Goal: Task Accomplishment & Management: Manage account settings

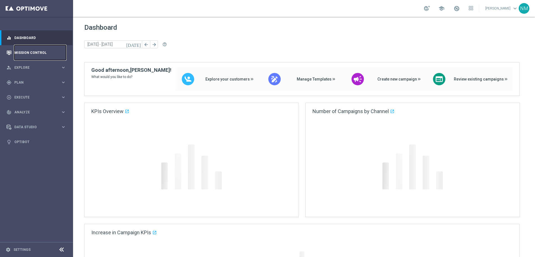
click at [43, 51] on link "Mission Control" at bounding box center [40, 52] width 52 height 15
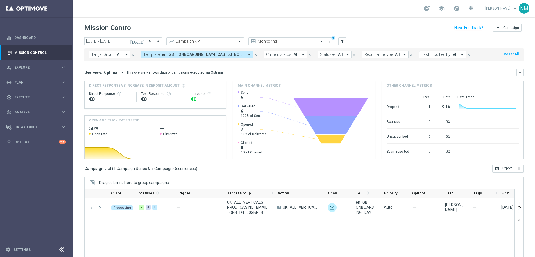
click at [132, 53] on icon "close" at bounding box center [133, 55] width 4 height 4
click at [175, 56] on span "en_GB__ONBOARDING_DAY4_CAS_50_BONUS__ALL_EMA_AUT_GM_REBRANDED" at bounding box center [151, 54] width 83 height 5
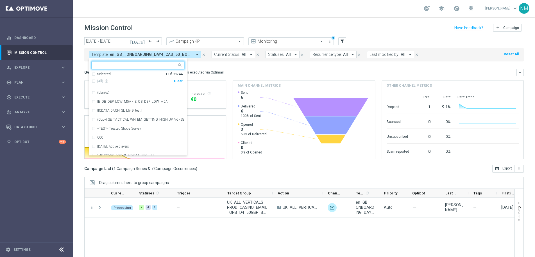
click at [0, 0] on div "Clear" at bounding box center [0, 0] width 0 height 0
click at [163, 62] on div at bounding box center [134, 64] width 85 height 7
paste input "en_IE__FIVER_FRIDAY_ALERT__NVIP_APP_AUT_LT"
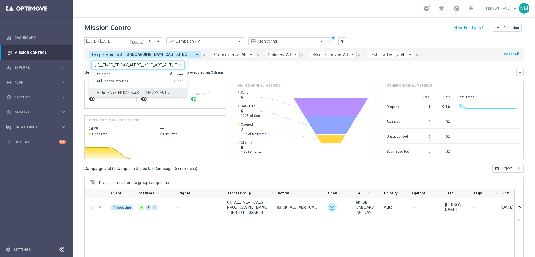
click at [163, 96] on div "en_IE__FIVER_FRIDAY_ALERT__NVIP_APP_AUT_LT" at bounding box center [138, 92] width 93 height 9
type input "en_IE__FIVER_FRIDAY_ALERT__NVIP_APP_AUT_LT"
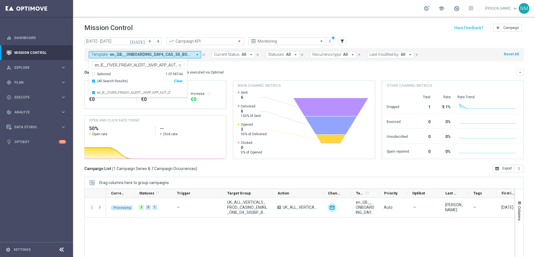
click at [215, 69] on div "Overview: Optimail arrow_drop_down This overview shows data of campaigns execut…" at bounding box center [303, 72] width 439 height 7
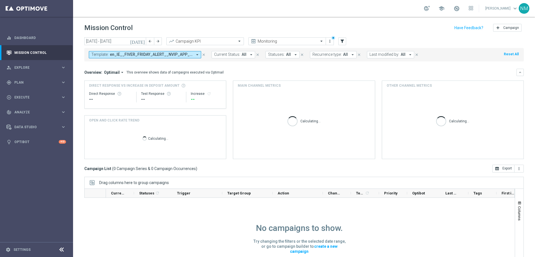
click at [144, 40] on icon "today" at bounding box center [137, 41] width 15 height 5
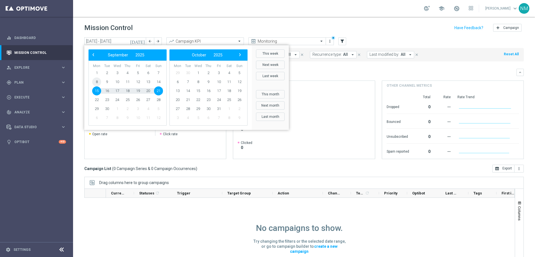
click at [99, 84] on span "8" at bounding box center [96, 81] width 9 height 9
click at [148, 82] on span "13" at bounding box center [147, 81] width 9 height 9
type input "08 Sep 2025 - 13 Sep 2025"
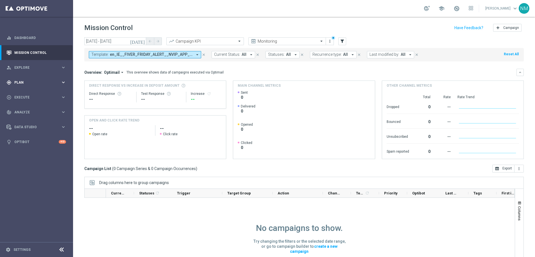
click at [41, 79] on div "gps_fixed Plan keyboard_arrow_right" at bounding box center [36, 82] width 72 height 15
click at [29, 91] on div "Target Groups" at bounding box center [44, 94] width 58 height 8
click at [30, 93] on link "Target Groups" at bounding box center [37, 94] width 44 height 4
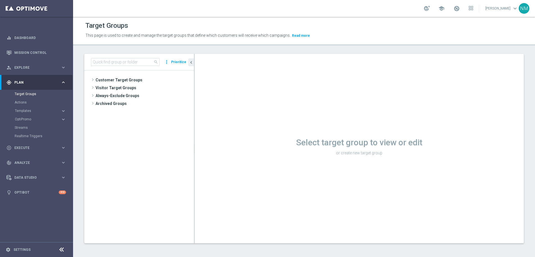
click at [143, 54] on div "Target Groups This page is used to create and manage the target groups that def…" at bounding box center [304, 137] width 462 height 240
click at [141, 60] on input at bounding box center [125, 62] width 69 height 8
paste input "UK_CASINO_APP | FTP"
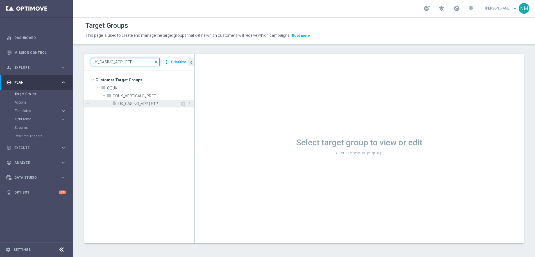
type input "UK_CASINO_APP | FTP"
click at [141, 103] on span "UK_CASINO_APP | FTP" at bounding box center [149, 104] width 62 height 5
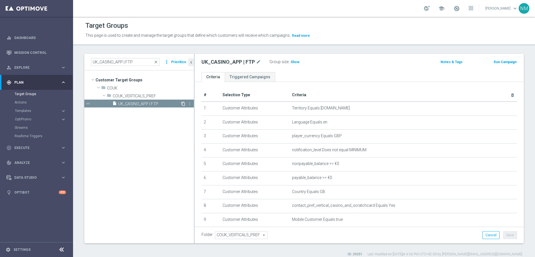
click at [183, 103] on icon "content_copy" at bounding box center [183, 104] width 4 height 4
click at [133, 102] on span "Copy of UK_CASINO_APP | FTP" at bounding box center [149, 104] width 62 height 5
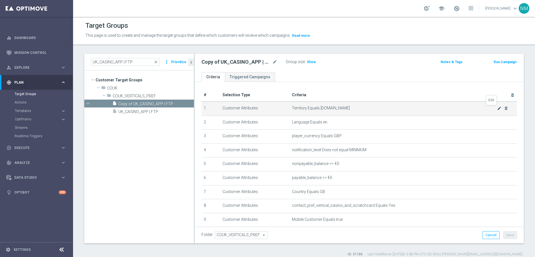
click at [497, 110] on icon "mode_edit" at bounding box center [499, 108] width 4 height 4
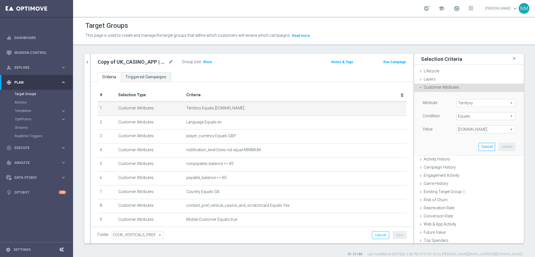
click at [473, 129] on span "www.lottoland.co.uk" at bounding box center [485, 129] width 58 height 7
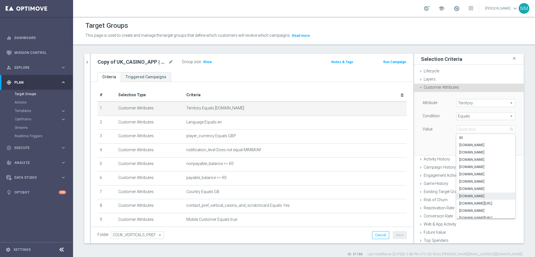
scroll to position [1, 0]
click at [470, 131] on input "search" at bounding box center [485, 130] width 59 height 8
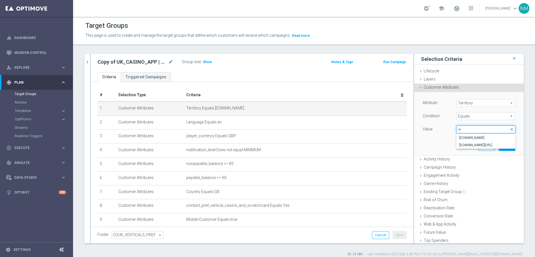
scroll to position [0, 0]
type input "ie"
click at [469, 138] on span "www.lottoland.ie" at bounding box center [485, 138] width 53 height 4
type input "www.lottoland.ie"
click at [499, 148] on button "Update" at bounding box center [506, 147] width 17 height 8
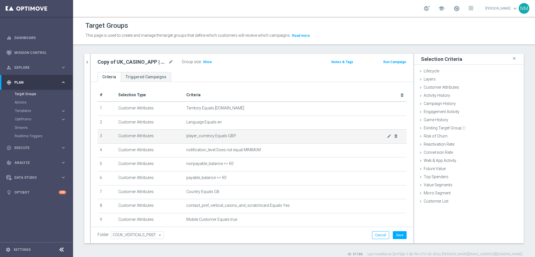
click at [261, 133] on td "player_currency Equals GBP mode_edit delete_forever" at bounding box center [295, 137] width 222 height 14
click at [387, 138] on icon "mode_edit" at bounding box center [389, 136] width 4 height 4
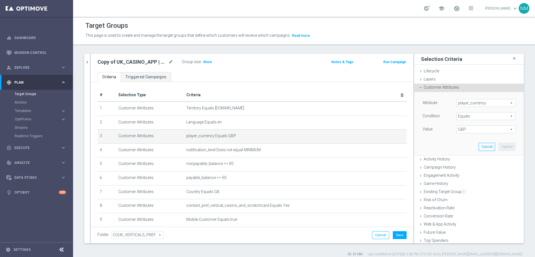
click at [466, 126] on span "GBP" at bounding box center [485, 129] width 58 height 7
click at [461, 181] on span "EUR" at bounding box center [485, 181] width 53 height 4
type input "EUR"
click at [498, 147] on button "Update" at bounding box center [506, 147] width 17 height 8
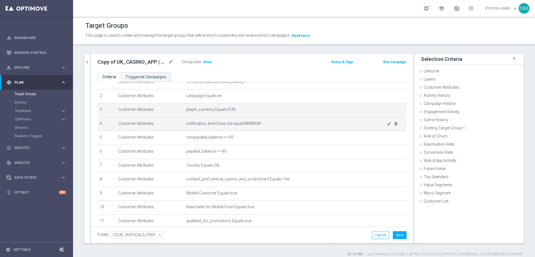
scroll to position [53, 0]
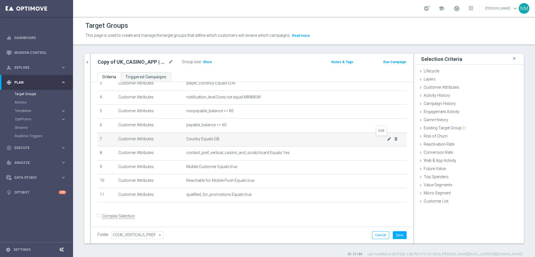
click at [387, 141] on icon "mode_edit" at bounding box center [389, 139] width 4 height 4
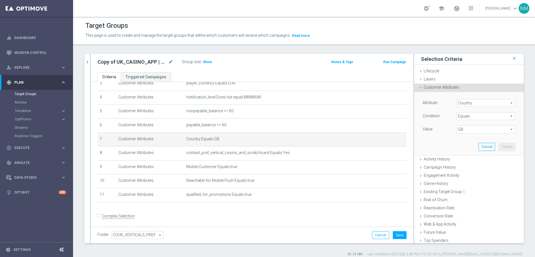
click at [460, 128] on span "GB" at bounding box center [485, 129] width 58 height 7
click at [460, 129] on input "search" at bounding box center [485, 130] width 59 height 8
type input "ie"
click at [474, 139] on span "IE" at bounding box center [485, 138] width 53 height 4
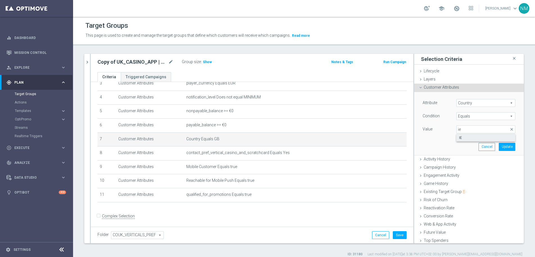
type input "IE"
click at [502, 145] on button "Update" at bounding box center [506, 147] width 17 height 8
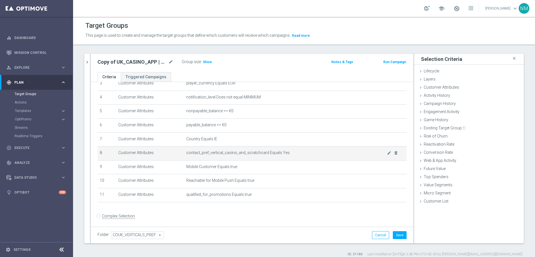
click at [252, 155] on span "contact_pref_vertical_casino_and_scratchcard Equals Yes" at bounding box center [286, 152] width 200 height 5
click at [393, 154] on icon "delete_forever" at bounding box center [395, 153] width 4 height 4
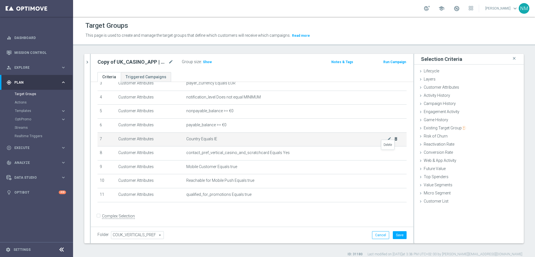
scroll to position [40, 0]
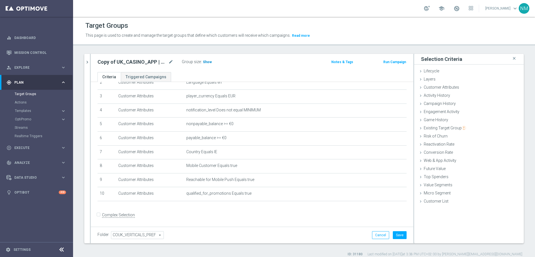
click at [205, 64] on span "Show" at bounding box center [207, 62] width 9 height 4
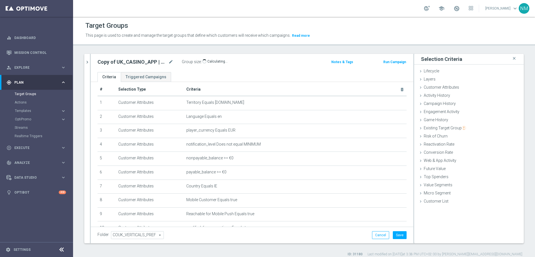
scroll to position [3, 0]
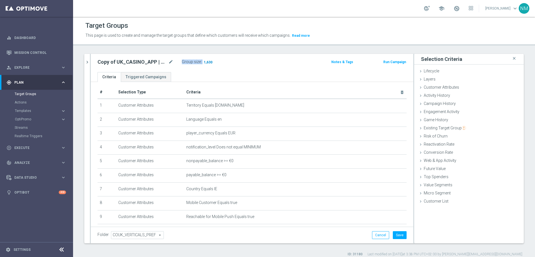
drag, startPoint x: 215, startPoint y: 61, endPoint x: 204, endPoint y: 62, distance: 11.2
click at [204, 62] on div "Group size : 1,630" at bounding box center [210, 61] width 56 height 7
click at [225, 62] on div "Group size : 1,630" at bounding box center [210, 61] width 56 height 7
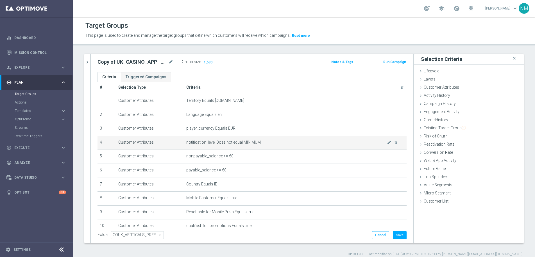
scroll to position [13, 0]
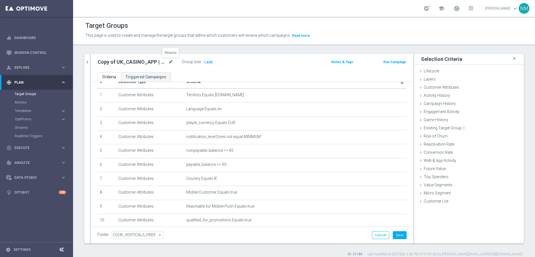
click at [169, 63] on icon "mode_edit" at bounding box center [170, 62] width 5 height 7
click at [122, 63] on input "Copy of UK_CASINO_APP | FTP" at bounding box center [135, 63] width 76 height 8
click at [114, 61] on input "Copy of UK_CASINO_APP | FTP" at bounding box center [135, 63] width 76 height 8
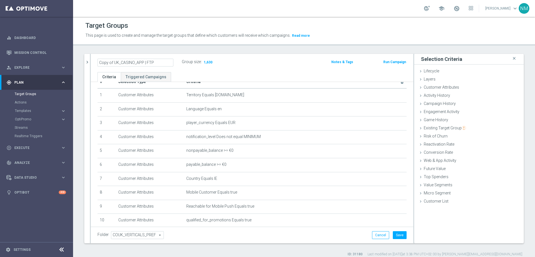
drag, startPoint x: 113, startPoint y: 62, endPoint x: 94, endPoint y: 62, distance: 19.7
click at [94, 62] on div "Copy of UK_CASINO_APP | FTP" at bounding box center [135, 63] width 84 height 8
drag, startPoint x: 104, startPoint y: 62, endPoint x: 96, endPoint y: 62, distance: 8.4
click at [96, 62] on div "UK_CASINO_APP | FTP" at bounding box center [135, 63] width 84 height 8
drag, startPoint x: 118, startPoint y: 62, endPoint x: 104, endPoint y: 61, distance: 14.0
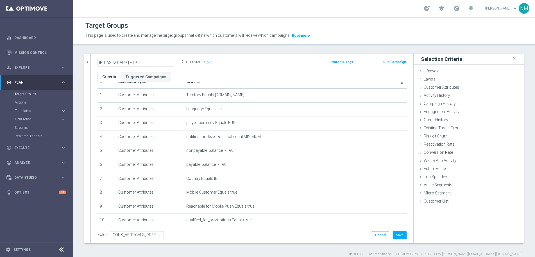
click at [104, 61] on input "IE_CASINO_APP | FTP" at bounding box center [135, 63] width 76 height 8
drag, startPoint x: 137, startPoint y: 62, endPoint x: 114, endPoint y: 62, distance: 23.3
click at [114, 62] on input "IE__APP | FTP" at bounding box center [135, 63] width 76 height 8
click at [105, 62] on input "IE__APP" at bounding box center [135, 63] width 76 height 8
click at [113, 63] on input "IE_APP" at bounding box center [135, 63] width 76 height 8
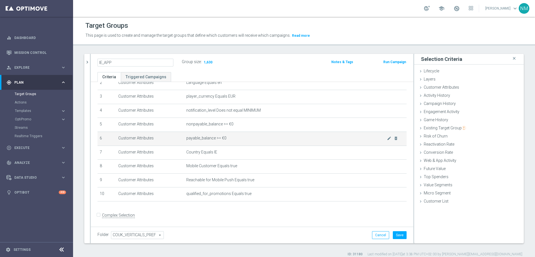
scroll to position [40, 0]
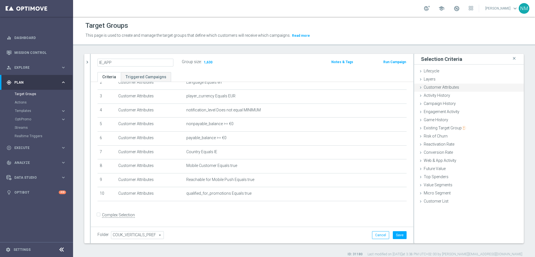
type input "IE_APP"
click at [418, 87] on icon at bounding box center [420, 87] width 4 height 4
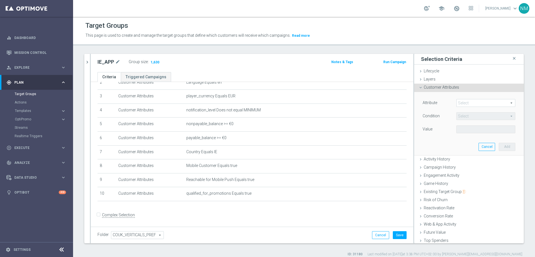
click at [465, 108] on div "Attribute Select arrow_drop_down search" at bounding box center [468, 103] width 101 height 9
click at [464, 103] on span at bounding box center [485, 102] width 58 height 7
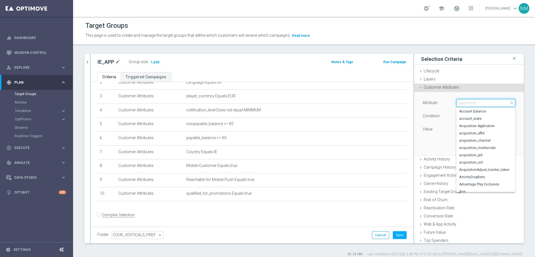
click at [463, 102] on input "search" at bounding box center [485, 103] width 59 height 8
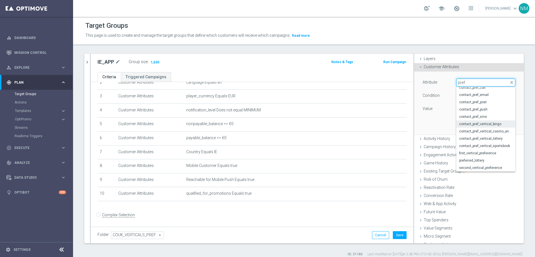
scroll to position [26, 0]
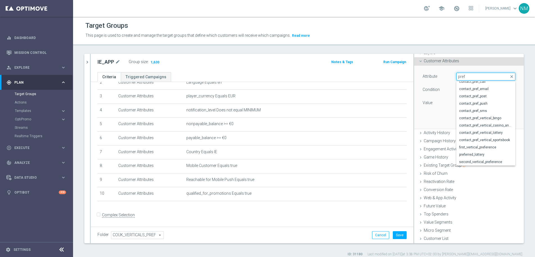
type input "pref"
click at [322, 213] on form "Complex Selection Invalid Expression" at bounding box center [251, 221] width 309 height 21
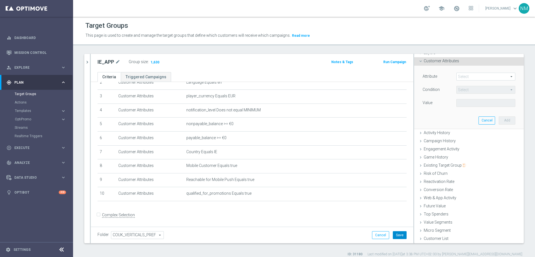
click at [394, 233] on button "Save" at bounding box center [400, 235] width 14 height 8
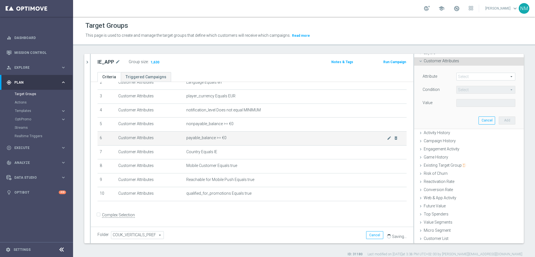
scroll to position [0, 0]
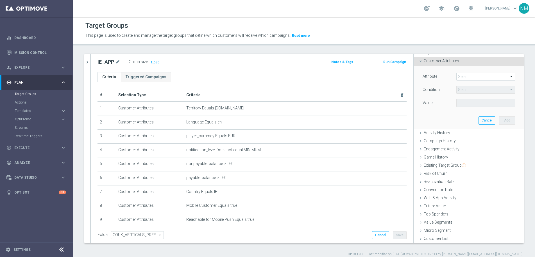
click at [108, 63] on h2 "IE_APP" at bounding box center [105, 62] width 17 height 7
copy h2 "IE_APP"
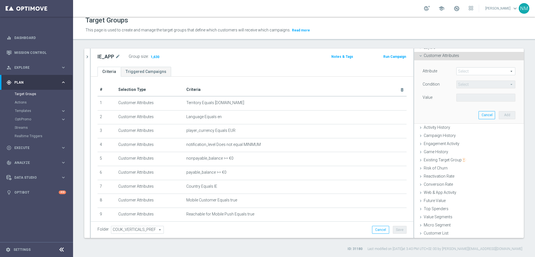
click at [199, 68] on ul "Criteria Triggered Campaigns" at bounding box center [252, 72] width 322 height 10
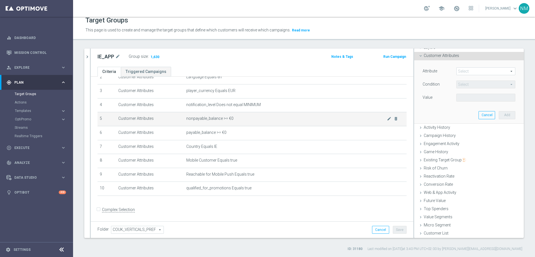
scroll to position [0, 0]
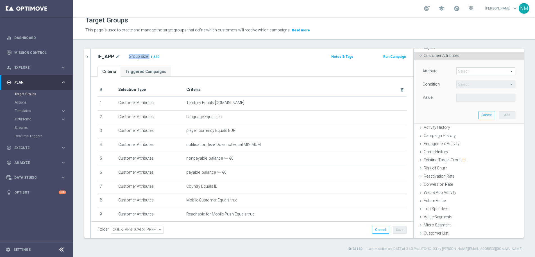
drag, startPoint x: 163, startPoint y: 59, endPoint x: 151, endPoint y: 56, distance: 12.8
click at [151, 56] on div "Group size : 1,630" at bounding box center [157, 56] width 56 height 7
drag, startPoint x: 160, startPoint y: 57, endPoint x: 151, endPoint y: 58, distance: 9.3
click at [152, 57] on div "Group size : 1,630" at bounding box center [157, 56] width 56 height 7
click at [172, 60] on div "Group size : 1,630" at bounding box center [157, 57] width 56 height 9
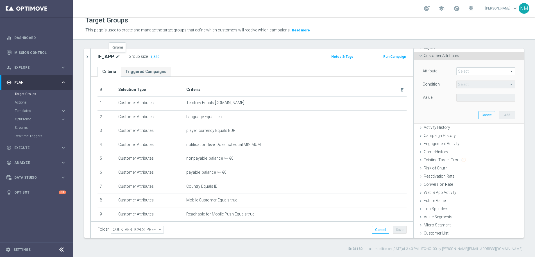
click at [116, 57] on icon "mode_edit" at bounding box center [117, 56] width 5 height 7
click at [110, 56] on input "IE_APP" at bounding box center [135, 57] width 76 height 8
click at [86, 56] on icon "chevron_right" at bounding box center [87, 56] width 5 height 5
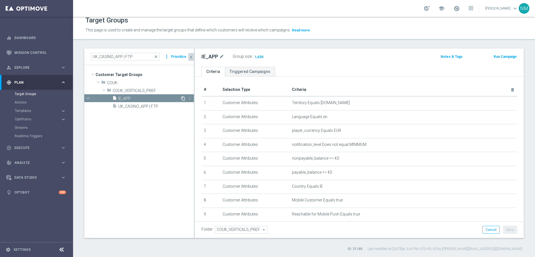
click at [183, 98] on icon "content_copy" at bounding box center [183, 98] width 4 height 4
click at [139, 99] on span "Copy of IE_APP" at bounding box center [149, 98] width 62 height 5
click at [240, 56] on icon "mode_edit" at bounding box center [240, 56] width 5 height 7
click at [213, 59] on input "Copy of IE_APP" at bounding box center [239, 57] width 76 height 8
drag, startPoint x: 217, startPoint y: 58, endPoint x: 199, endPoint y: 58, distance: 18.0
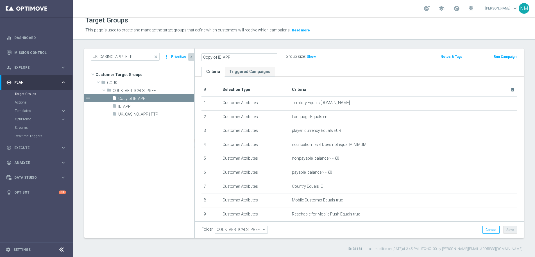
click at [199, 58] on div "Copy of IE_APP" at bounding box center [239, 57] width 84 height 8
drag, startPoint x: 206, startPoint y: 58, endPoint x: 191, endPoint y: 58, distance: 14.0
click at [191, 58] on as-split "UK_CASINO_APP | FTP close more_vert Prioritize Customer Target Groups library_a…" at bounding box center [303, 144] width 439 height 190
type input "UK_APP"
click at [393, 67] on ul "Criteria Triggered Campaigns" at bounding box center [359, 72] width 329 height 10
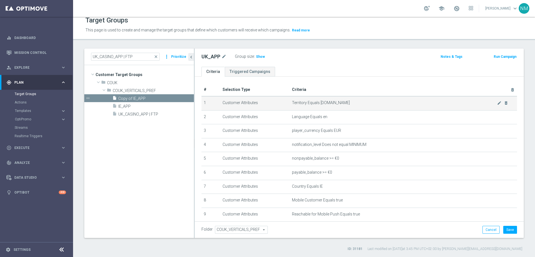
click at [497, 101] on div "mode_edit delete_forever" at bounding box center [502, 103] width 11 height 5
click at [497, 102] on icon "mode_edit" at bounding box center [499, 103] width 4 height 4
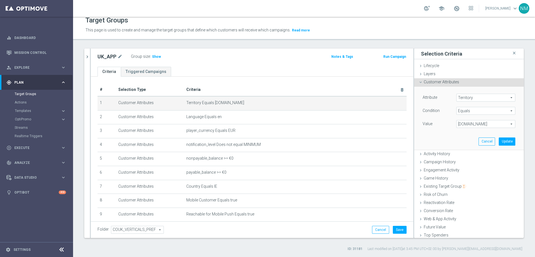
click at [477, 124] on span "www.lottoland.ie" at bounding box center [485, 123] width 58 height 7
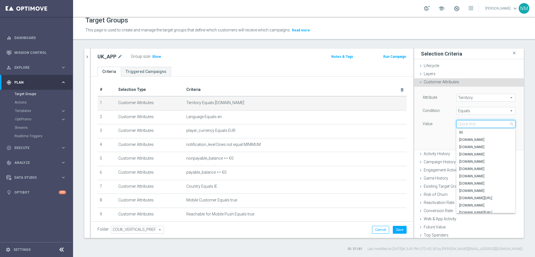
click at [476, 125] on input "search" at bounding box center [485, 124] width 59 height 8
type input "co.uk"
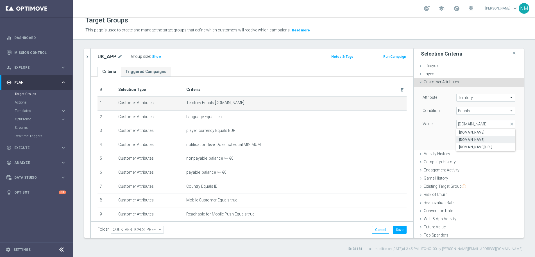
click at [483, 138] on span "www.lottoland.co.uk" at bounding box center [485, 140] width 53 height 4
type input "www.lottoland.co.uk"
click at [504, 140] on button "Update" at bounding box center [506, 142] width 17 height 8
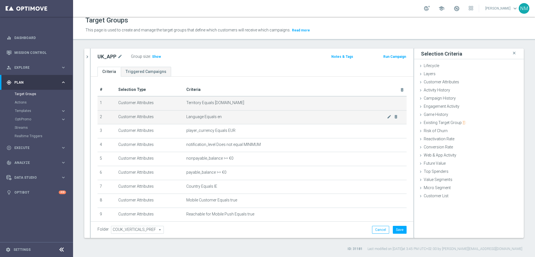
click at [267, 118] on span "Language Equals en" at bounding box center [286, 117] width 200 height 5
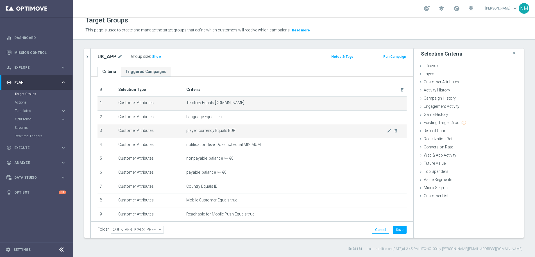
click at [268, 130] on span "player_currency Equals EUR" at bounding box center [286, 130] width 200 height 5
click at [387, 133] on icon "mode_edit" at bounding box center [389, 131] width 4 height 4
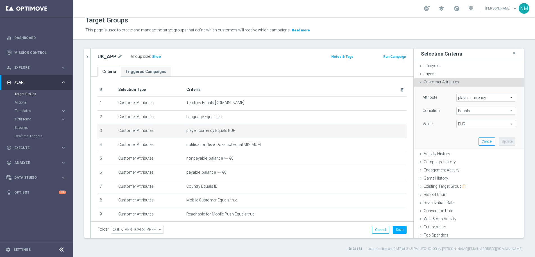
click at [469, 120] on span "EUR" at bounding box center [485, 123] width 58 height 7
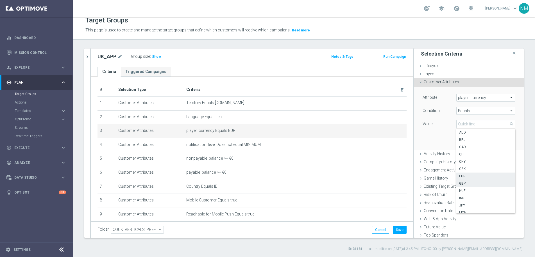
click at [462, 183] on span "GBP" at bounding box center [485, 183] width 53 height 4
type input "GBP"
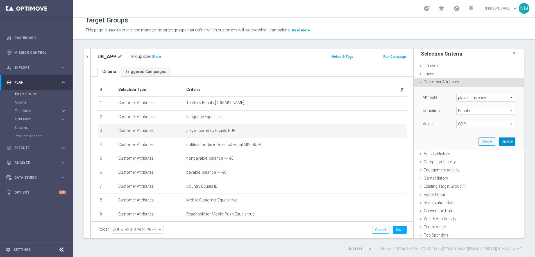
click at [498, 142] on button "Update" at bounding box center [506, 142] width 17 height 8
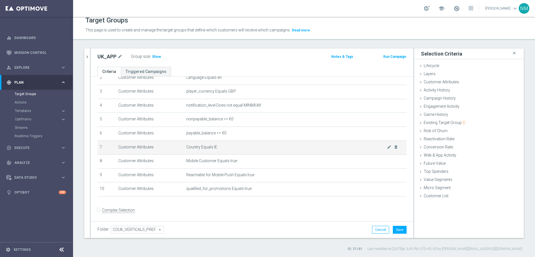
scroll to position [40, 0]
click at [243, 150] on td "Country Equals IE mode_edit delete_forever" at bounding box center [295, 147] width 222 height 14
click at [387, 146] on icon "mode_edit" at bounding box center [389, 146] width 4 height 4
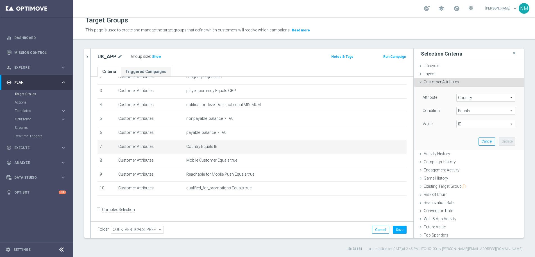
click at [467, 124] on span "IE" at bounding box center [485, 123] width 58 height 7
click at [467, 125] on input "search" at bounding box center [485, 124] width 59 height 8
type input "u"
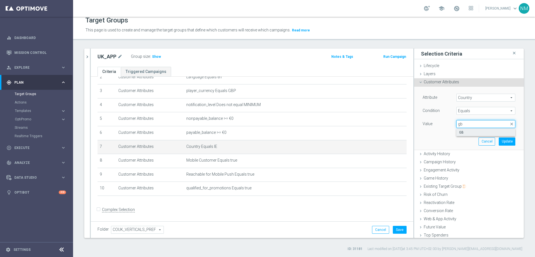
type input "gb"
click at [474, 133] on span "GB" at bounding box center [485, 132] width 53 height 4
type input "GB"
click at [498, 144] on button "Update" at bounding box center [506, 142] width 17 height 8
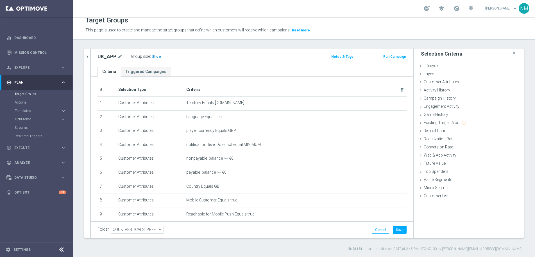
click at [157, 58] on span "Show" at bounding box center [156, 57] width 9 height 4
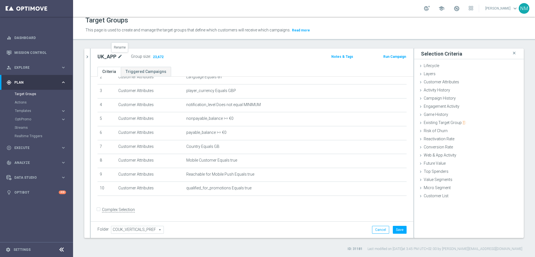
click at [118, 56] on icon "mode_edit" at bounding box center [119, 56] width 5 height 7
click at [109, 56] on input "UK_APP" at bounding box center [135, 57] width 76 height 8
click at [41, 52] on link "Mission Control" at bounding box center [40, 52] width 52 height 15
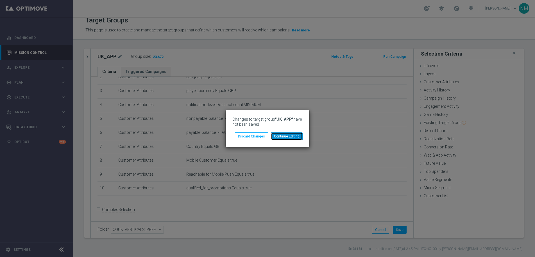
click at [292, 138] on button "Continue Editing" at bounding box center [287, 137] width 32 height 8
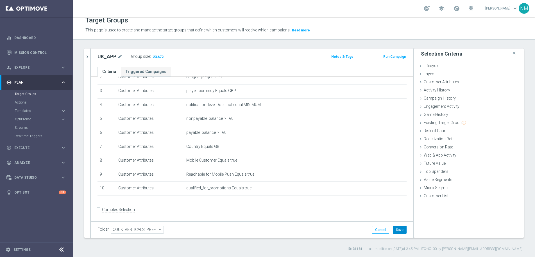
click at [395, 227] on button "Save" at bounding box center [400, 230] width 14 height 8
click at [26, 46] on link "Mission Control" at bounding box center [40, 52] width 52 height 15
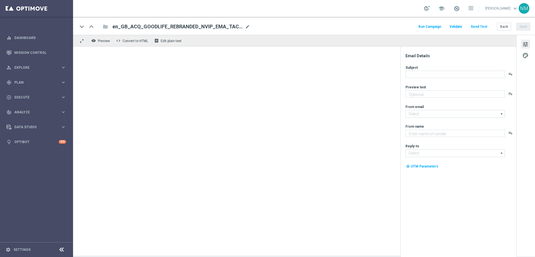
type textarea "Don’t miss out — register to claim!"
type textarea "Lottoland"
type input "[EMAIL_ADDRESS][DOMAIN_NAME]"
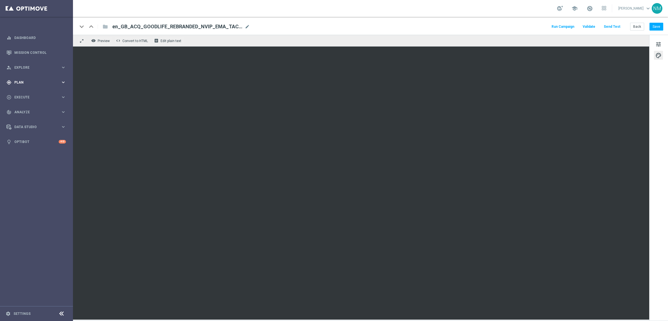
click at [29, 80] on div "gps_fixed Plan" at bounding box center [33, 82] width 54 height 5
click at [26, 113] on button "Templates keyboard_arrow_right" at bounding box center [41, 111] width 52 height 4
click at [31, 48] on link "Mission Control" at bounding box center [40, 52] width 52 height 15
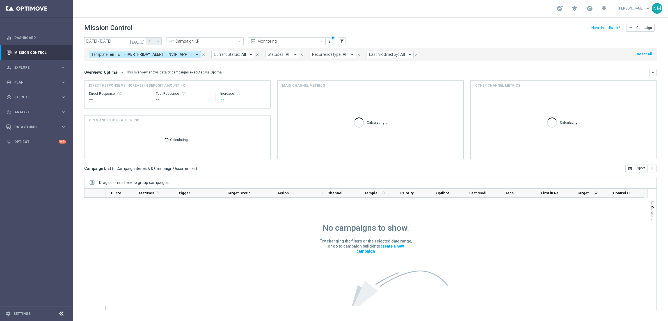
click at [200, 56] on button "Template: en_IE__FIVER_FRIDAY_ALERT__NVIP_APP_AUT_LT arrow_drop_down" at bounding box center [145, 54] width 112 height 7
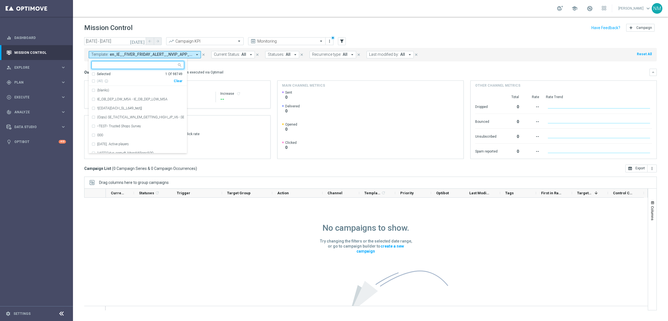
click at [0, 0] on div "Clear" at bounding box center [0, 0] width 0 height 0
click at [165, 68] on input "text" at bounding box center [136, 65] width 82 height 5
paste input "en_GB_ACQ_GOODLIFE_REBRANDED_NVIP_EMA_TAC_GM"
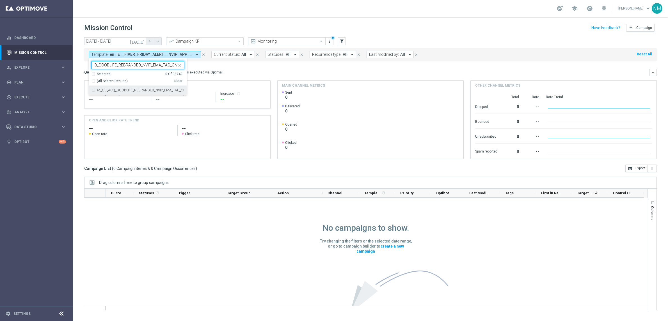
click at [162, 90] on label "en_GB_ACQ_GOODLIFE_REBRANDED_NVIP_EMA_TAC_GM" at bounding box center [140, 90] width 87 height 3
type input "en_GB_ACQ_GOODLIFE_REBRANDED_NVIP_EMA_TAC_GM"
click at [236, 67] on mini-dashboard "Overview: Optimail arrow_drop_down This overview shows data of campaigns execut…" at bounding box center [370, 112] width 573 height 103
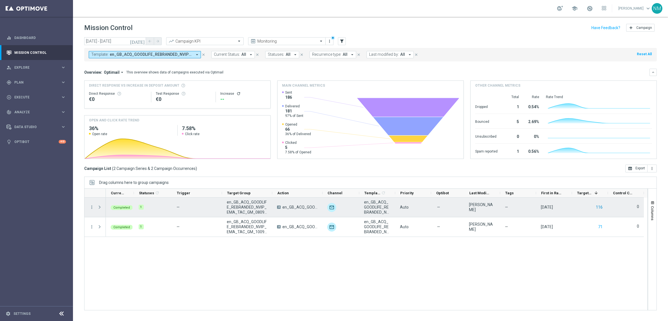
click at [534, 206] on button "116" at bounding box center [600, 207] width 8 height 7
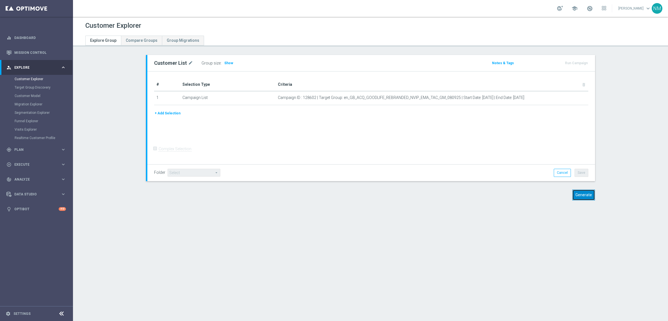
click at [586, 197] on button "Generate" at bounding box center [583, 195] width 23 height 11
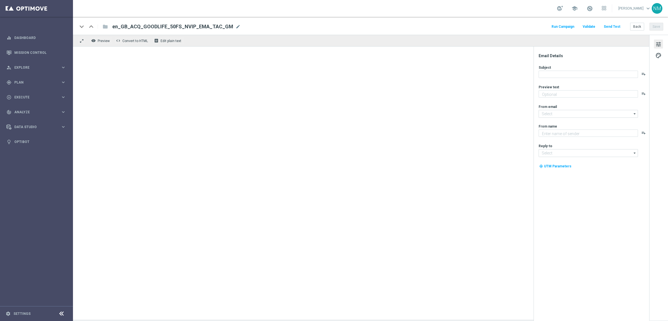
type textarea "Register [DATE] to claim your 50 Free Spins"
type textarea "Lottoland"
type input "[EMAIL_ADDRESS][DOMAIN_NAME]"
type textarea "Just log in and play your 15 Free Spins!"
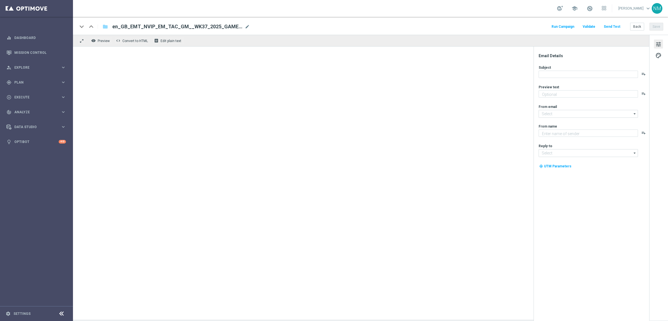
type textarea "Lottoland"
type input "[EMAIL_ADDRESS][DOMAIN_NAME]"
